Goal: Entertainment & Leisure: Consume media (video, audio)

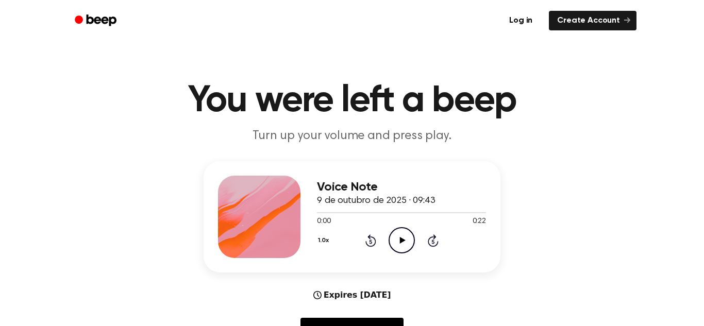
click at [408, 233] on icon "Play Audio" at bounding box center [402, 240] width 26 height 26
click at [407, 245] on icon "Play Audio" at bounding box center [402, 240] width 26 height 26
click at [391, 235] on icon "Play Audio" at bounding box center [402, 240] width 26 height 26
